Goal: Communication & Community: Share content

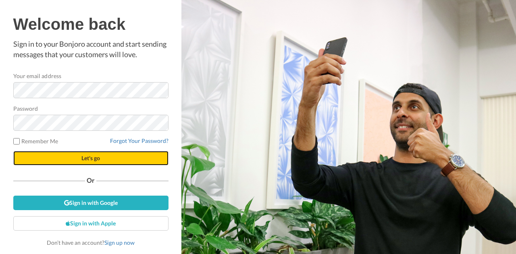
click at [75, 160] on button "Let's go" at bounding box center [90, 158] width 155 height 15
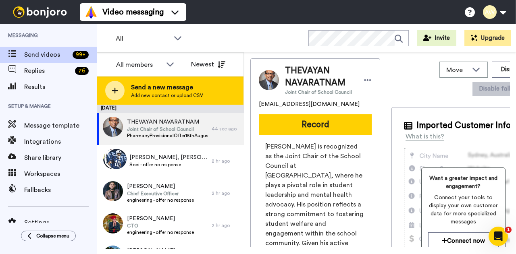
click at [147, 91] on span "Send a new message" at bounding box center [167, 88] width 72 height 10
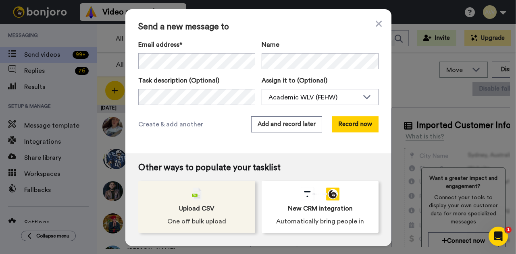
click at [182, 216] on div "Upload CSV One off bulk upload" at bounding box center [196, 207] width 117 height 52
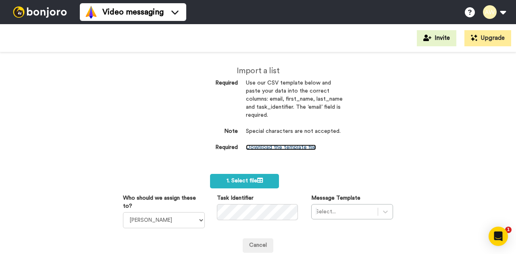
click at [272, 146] on link "Download the template file" at bounding box center [281, 148] width 70 height 6
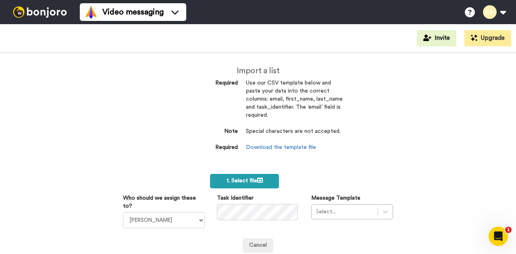
click at [241, 182] on span "1. Select file" at bounding box center [244, 181] width 36 height 6
click at [262, 146] on link "Download the template file" at bounding box center [281, 148] width 70 height 6
click at [250, 181] on span "1. Select file" at bounding box center [244, 181] width 36 height 6
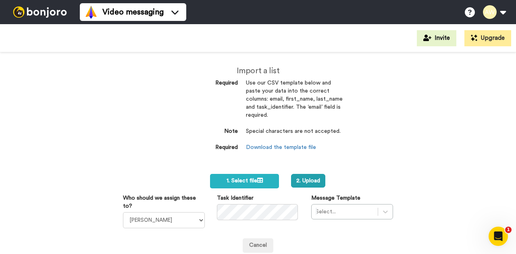
scroll to position [81, 0]
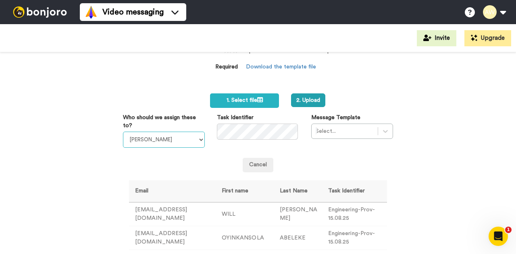
click at [198, 141] on select "Laura Wright Amarjit Duggal WLV Academic (FSE) Divandra Birla Bolutife Ademokoy…" at bounding box center [164, 140] width 82 height 16
select select "170d0068-3391-4cda-abdc-b112f357b55a"
click at [123, 132] on select "Laura Wright Amarjit Duggal WLV Academic (FSE) Divandra Birla Bolutife Ademokoy…" at bounding box center [164, 140] width 82 height 16
click at [305, 100] on button "2. Upload" at bounding box center [308, 100] width 34 height 14
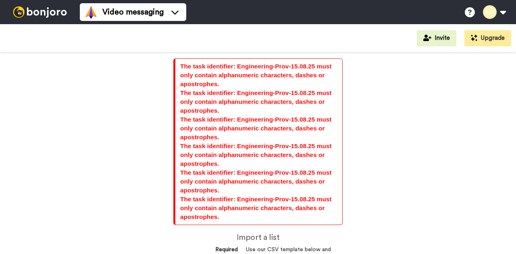
select select "170d0068-3391-4cda-abdc-b112f357b55a"
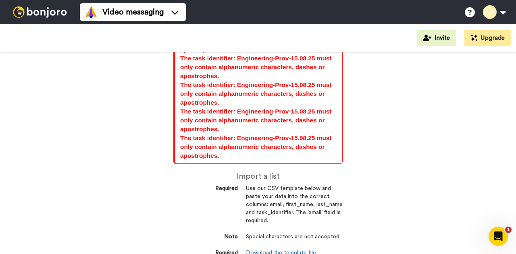
scroll to position [222, 0]
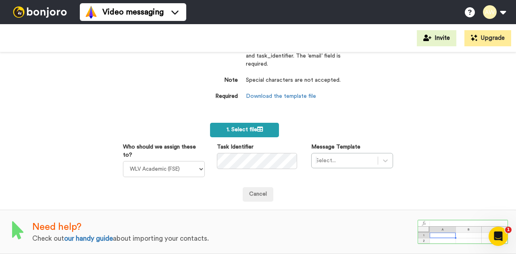
click at [237, 127] on span "1. Select file" at bounding box center [244, 130] width 36 height 6
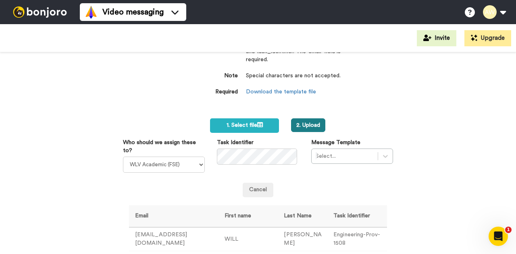
click at [305, 124] on button "2. Upload" at bounding box center [308, 125] width 34 height 14
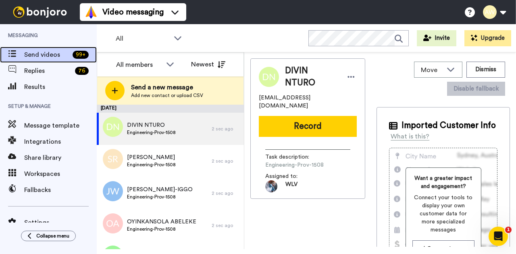
click at [51, 58] on span "Send videos" at bounding box center [46, 55] width 45 height 10
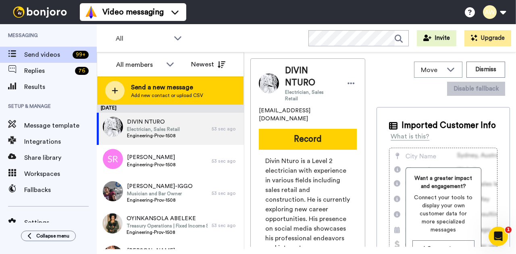
click at [171, 88] on span "Send a new message" at bounding box center [167, 88] width 72 height 10
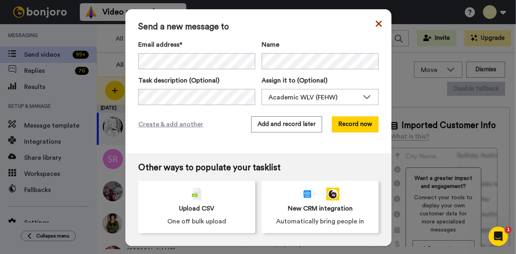
click at [376, 25] on icon at bounding box center [379, 24] width 6 height 6
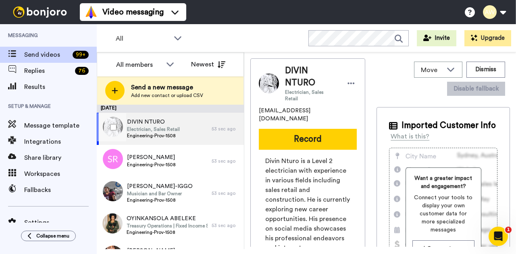
click at [174, 132] on span "Electrician, Sales Retail" at bounding box center [153, 129] width 53 height 6
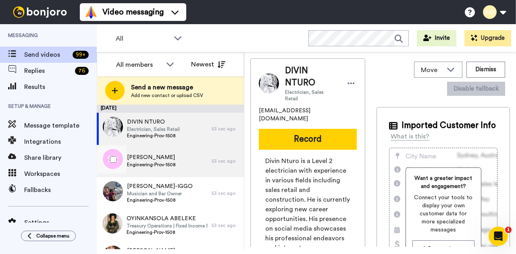
click at [172, 157] on span "SABAH RUKHSAR" at bounding box center [151, 158] width 49 height 8
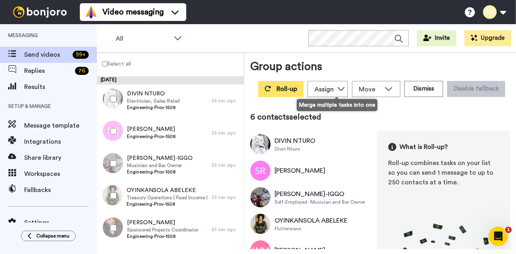
click at [297, 90] on span "Roll-up" at bounding box center [286, 89] width 21 height 6
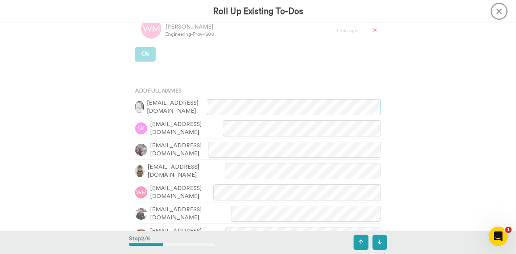
scroll to position [282, 0]
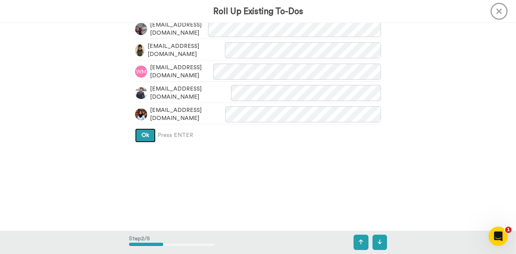
click at [147, 138] on span "Ok" at bounding box center [145, 136] width 8 height 6
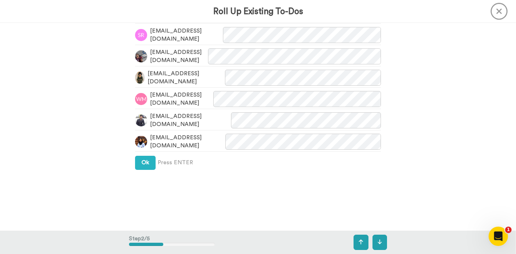
scroll to position [376, 0]
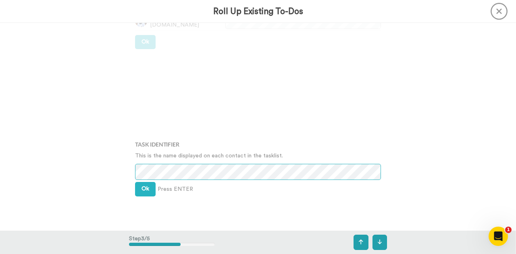
click at [129, 175] on div "Task Identifier This is the name displayed on each contact in the tasklist. Ok …" at bounding box center [258, 167] width 258 height 127
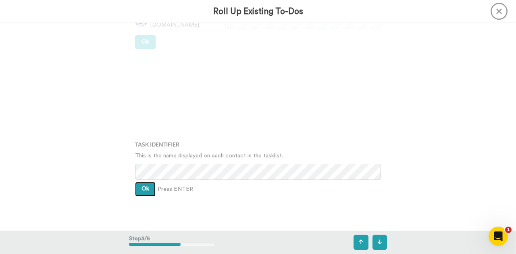
click at [145, 190] on span "Ok" at bounding box center [145, 189] width 8 height 6
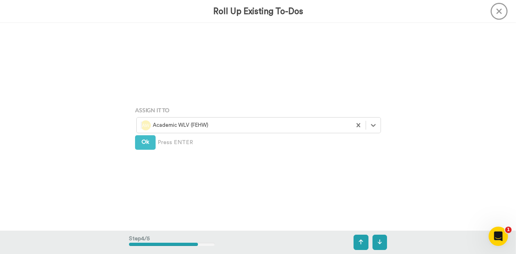
scroll to position [624, 0]
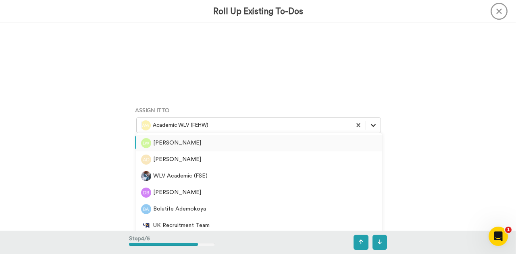
click at [369, 127] on icon at bounding box center [373, 125] width 8 height 8
click at [219, 177] on div "WLV Academic (FSE)" at bounding box center [259, 176] width 236 height 10
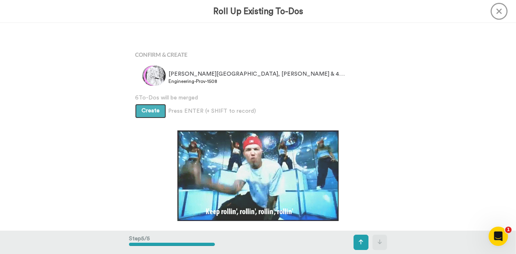
scroll to position [832, 0]
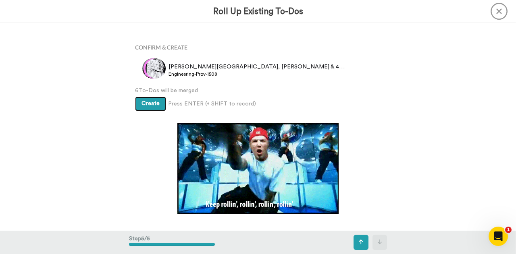
click at [152, 104] on span "Create" at bounding box center [150, 104] width 18 height 6
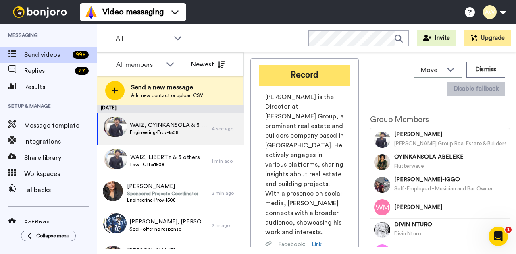
click at [317, 76] on button "Record" at bounding box center [304, 75] width 91 height 21
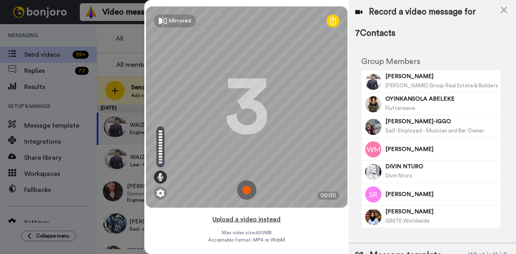
click at [256, 220] on button "Upload a video instead" at bounding box center [246, 219] width 73 height 10
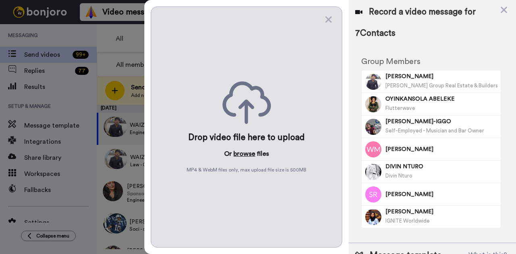
click at [245, 152] on button "browse" at bounding box center [244, 154] width 22 height 10
click at [246, 152] on button "browse" at bounding box center [244, 154] width 22 height 10
click at [246, 150] on button "browse" at bounding box center [244, 154] width 22 height 10
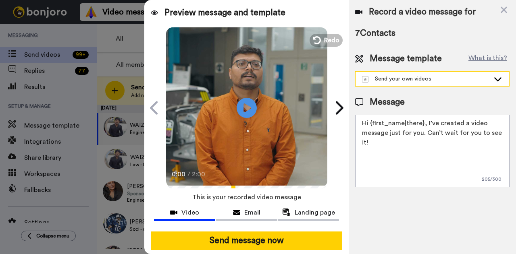
click at [501, 76] on icon at bounding box center [498, 79] width 10 height 8
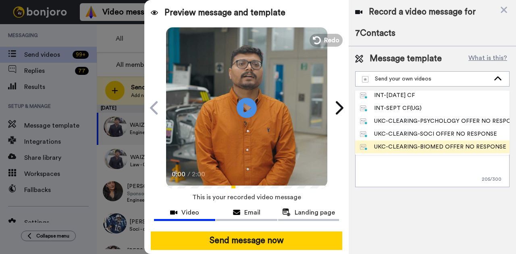
scroll to position [81, 0]
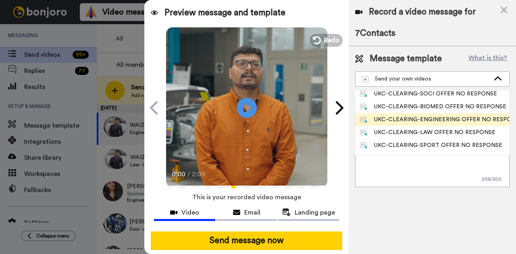
click at [459, 119] on div "UKC-CLEARING-ENGINEERING OFFER NO RESPONE" at bounding box center [432, 120] width 145 height 8
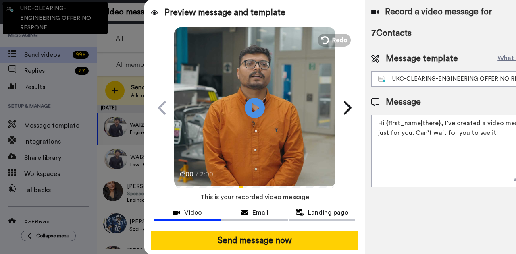
type textarea "Hi {first_name|there}, Congratulations on your offer for one of our engineering…"
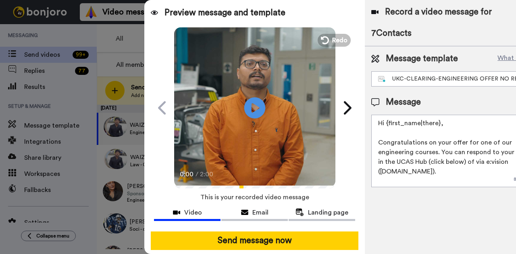
click at [257, 108] on icon at bounding box center [254, 107] width 21 height 21
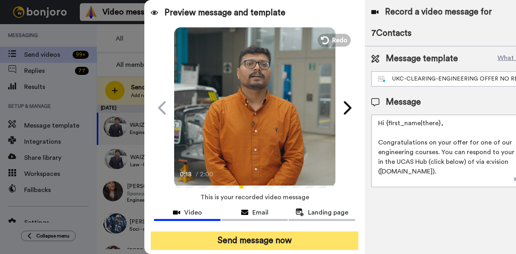
click at [242, 239] on button "Send message now" at bounding box center [255, 241] width 208 height 19
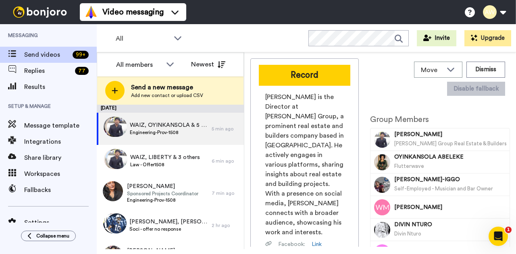
scroll to position [0, 0]
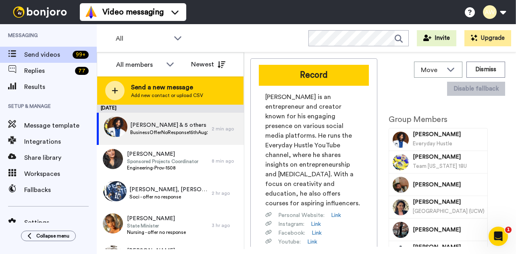
click at [172, 88] on span "Send a new message" at bounding box center [167, 88] width 72 height 10
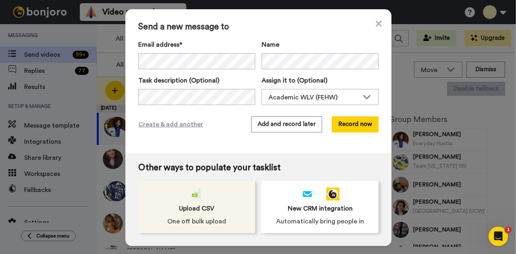
click at [189, 208] on span "Upload CSV" at bounding box center [196, 209] width 35 height 10
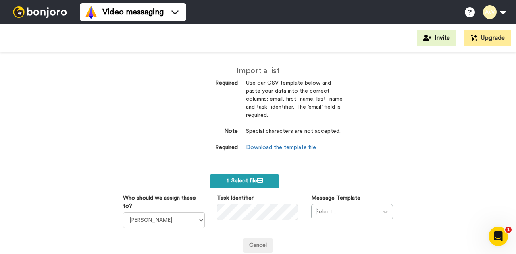
click at [244, 179] on span "1. Select file" at bounding box center [244, 181] width 36 height 6
click at [281, 148] on link "Download the template file" at bounding box center [281, 148] width 70 height 6
click at [243, 179] on span "1. Select file" at bounding box center [244, 181] width 36 height 6
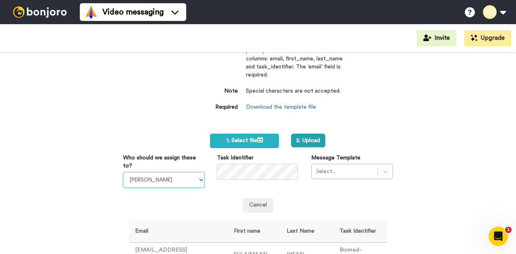
click at [199, 181] on select "Laura Wright Amarjit Duggal WLV Academic (FSE) Divandra Birla Bolutife Ademokoy…" at bounding box center [164, 180] width 82 height 16
select select "170d0068-3391-4cda-abdc-b112f357b55a"
click at [123, 172] on select "Laura Wright Amarjit Duggal WLV Academic (FSE) Divandra Birla Bolutife Ademokoy…" at bounding box center [164, 180] width 82 height 16
click at [382, 171] on div "Select..." at bounding box center [352, 171] width 82 height 15
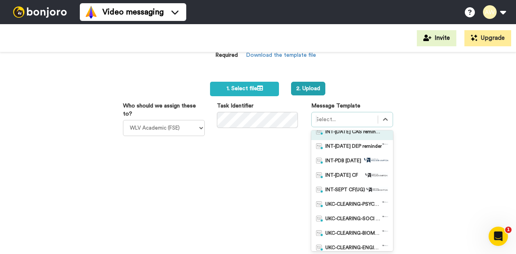
scroll to position [41, 0]
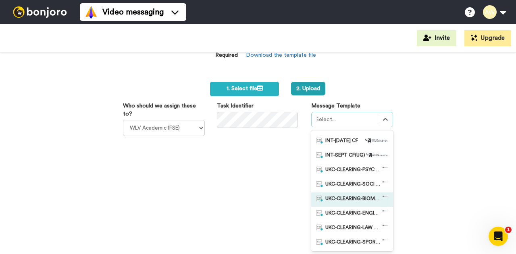
click at [343, 198] on span "UKC-CLEARING-BIOMED OFFER NO RESPONSE" at bounding box center [353, 200] width 56 height 8
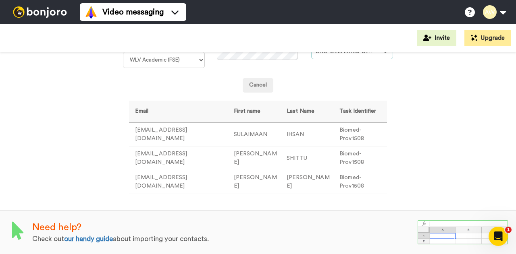
scroll to position [39, 0]
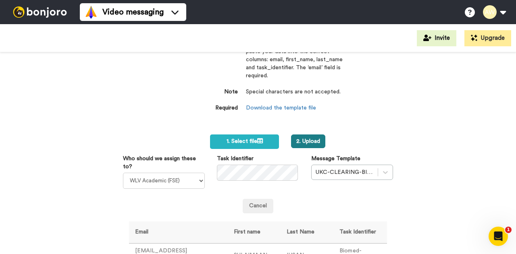
click at [305, 142] on button "2. Upload" at bounding box center [308, 142] width 34 height 14
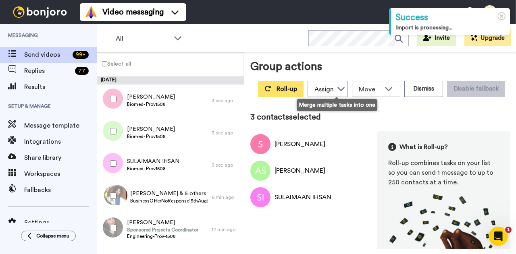
click at [297, 90] on span "Roll-up" at bounding box center [286, 89] width 21 height 6
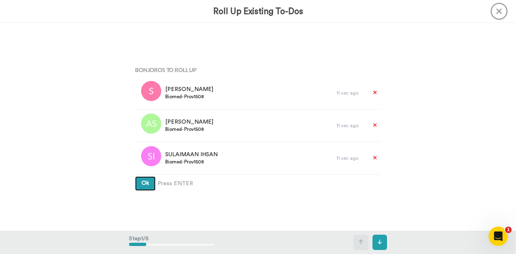
click at [135, 185] on button "Ok" at bounding box center [145, 183] width 21 height 15
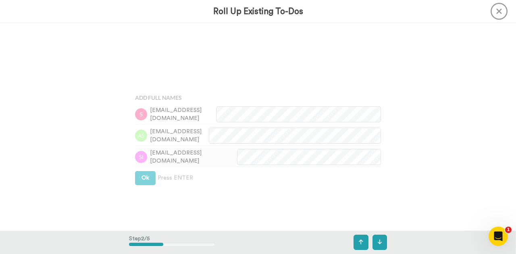
scroll to position [208, 0]
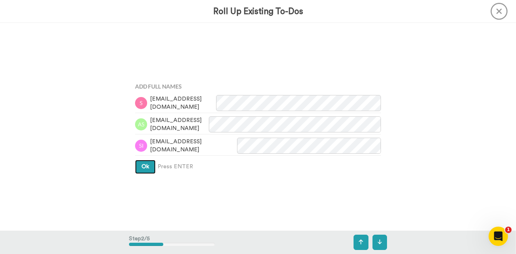
click at [143, 169] on span "Ok" at bounding box center [145, 167] width 8 height 6
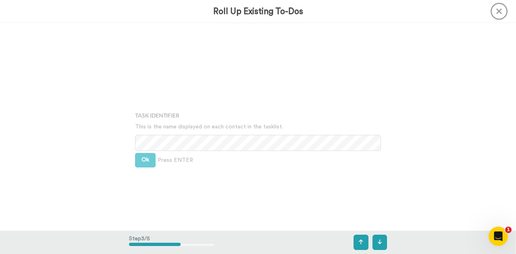
scroll to position [416, 0]
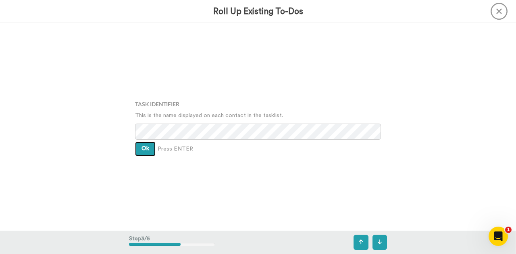
click at [147, 152] on button "Ok" at bounding box center [145, 149] width 21 height 15
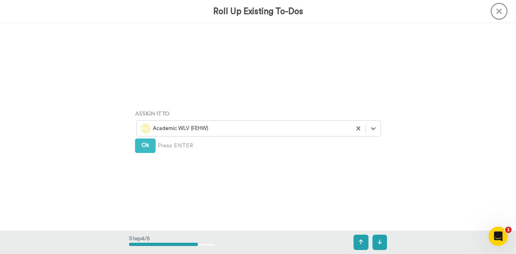
scroll to position [624, 0]
click at [371, 127] on icon at bounding box center [373, 125] width 5 height 3
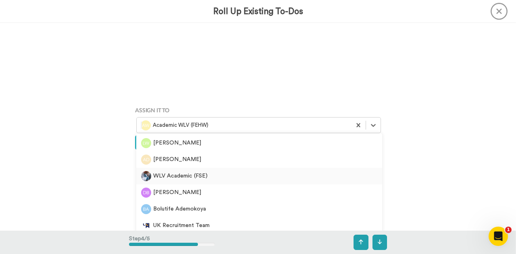
click at [287, 178] on div "WLV Academic (FSE)" at bounding box center [259, 176] width 236 height 10
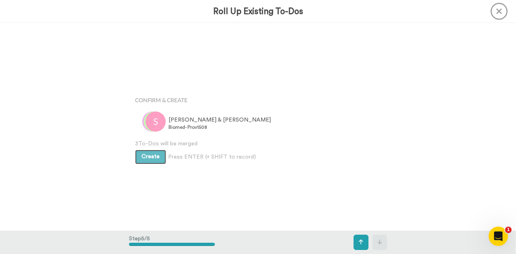
scroll to position [832, 0]
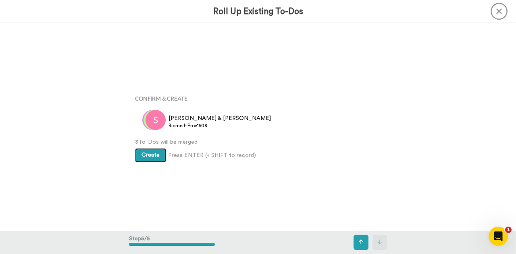
click at [145, 158] on span "Create" at bounding box center [150, 155] width 18 height 6
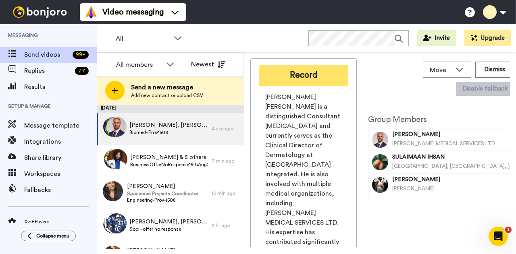
click at [305, 69] on button "Record" at bounding box center [303, 75] width 89 height 21
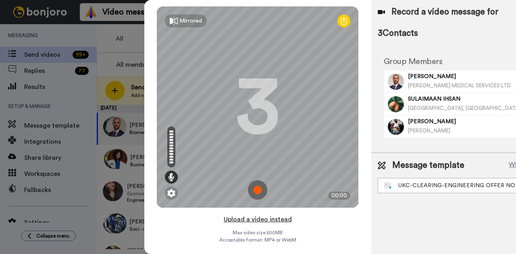
click at [248, 220] on button "Upload a video instead" at bounding box center [257, 219] width 73 height 10
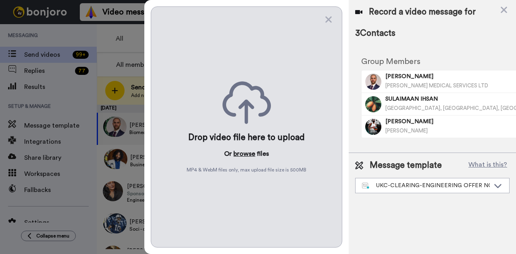
click at [244, 152] on button "browse" at bounding box center [244, 154] width 22 height 10
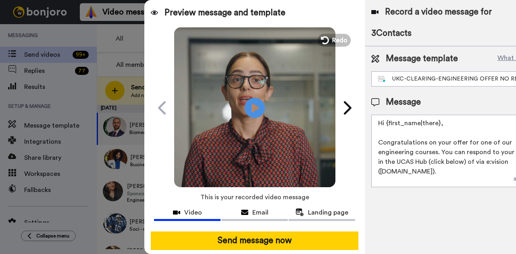
click at [253, 183] on video at bounding box center [254, 106] width 161 height 161
drag, startPoint x: 314, startPoint y: 8, endPoint x: 303, endPoint y: 21, distance: 16.5
click at [286, 17] on div "Preview message and template" at bounding box center [254, 9] width 220 height 19
click at [451, 128] on textarea "Hi {first_name|there}, Congratulations on your offer for one of our engineering…" at bounding box center [454, 151] width 167 height 73
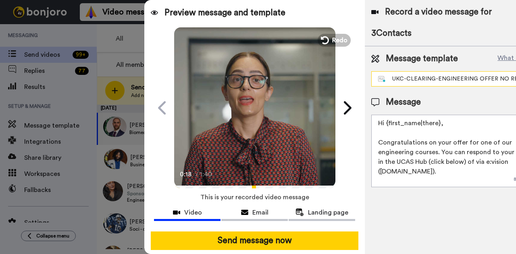
click at [407, 77] on div "UKC-CLEARING-ENGINEERING OFFER NO RESPONE" at bounding box center [448, 79] width 141 height 8
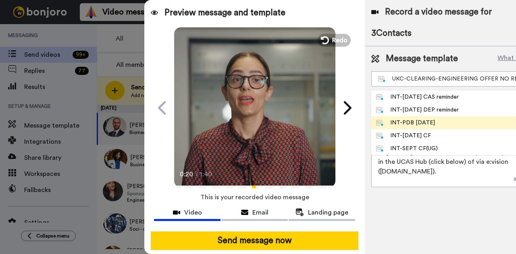
scroll to position [40, 0]
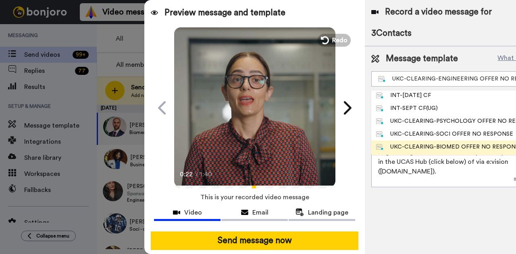
click at [426, 146] on div "UKC-CLEARING-BIOMED OFFER NO RESPONSE" at bounding box center [449, 147] width 146 height 8
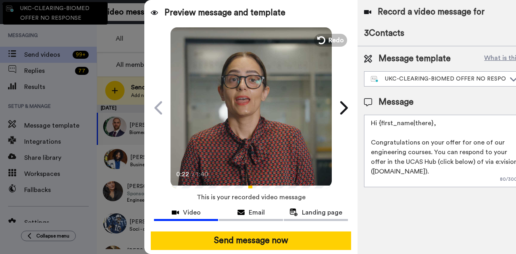
type textarea "Hi {first_name|there}, Congratulations on your offer for one of our biomedical …"
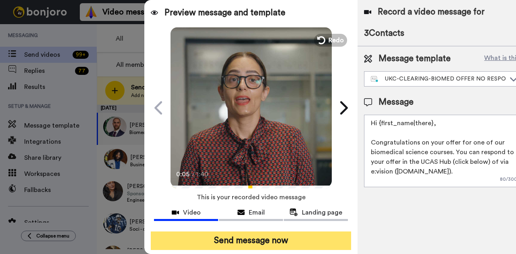
click at [230, 239] on button "Send message now" at bounding box center [251, 241] width 200 height 19
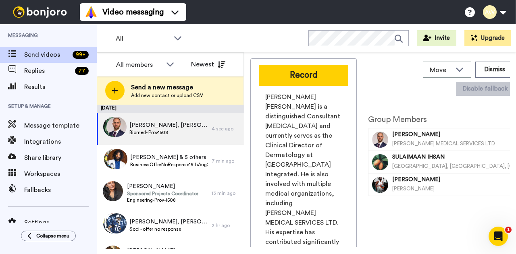
scroll to position [0, 0]
